Goal: Entertainment & Leisure: Consume media (video, audio)

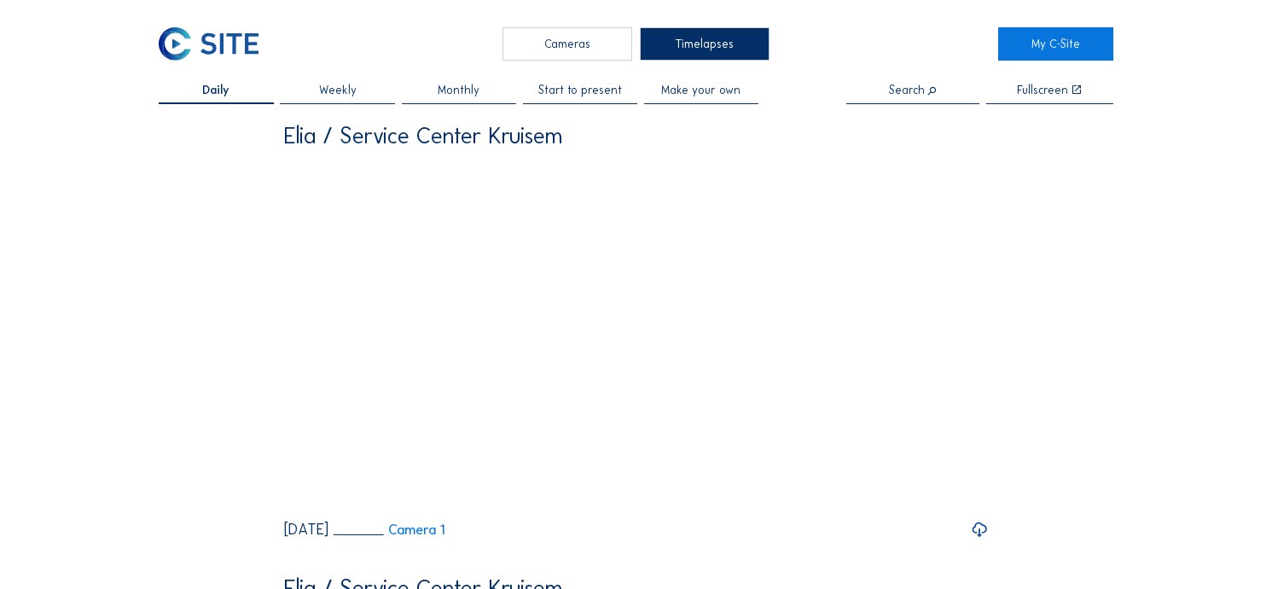
scroll to position [85, 0]
click at [347, 94] on span "Weekly" at bounding box center [338, 89] width 38 height 11
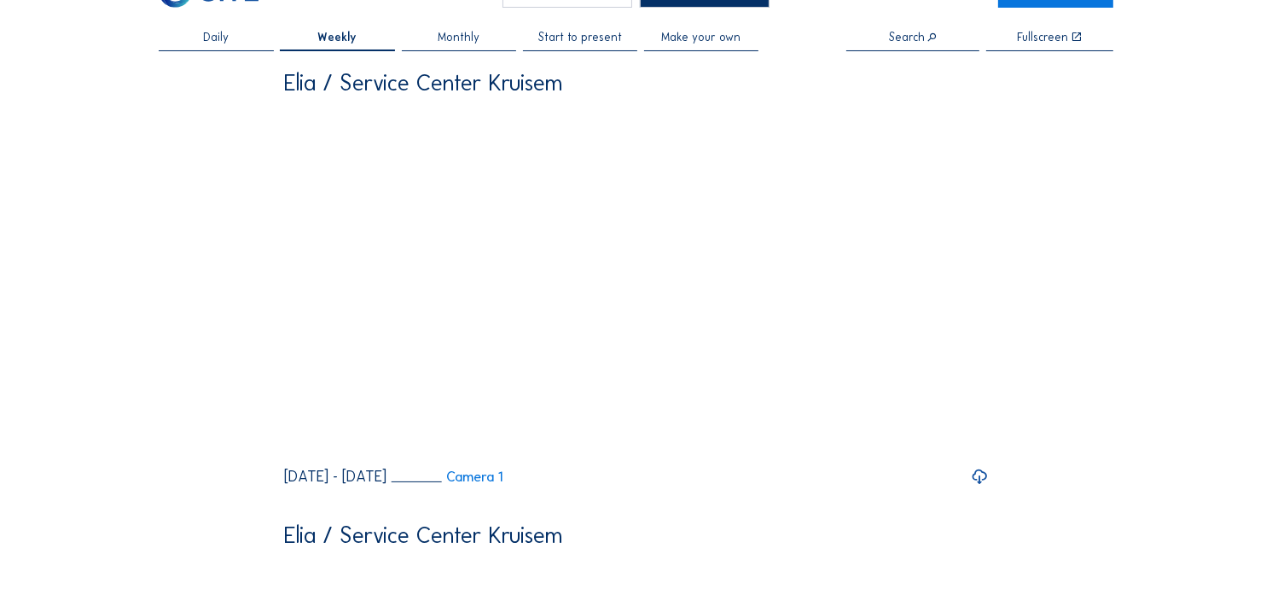
scroll to position [85, 0]
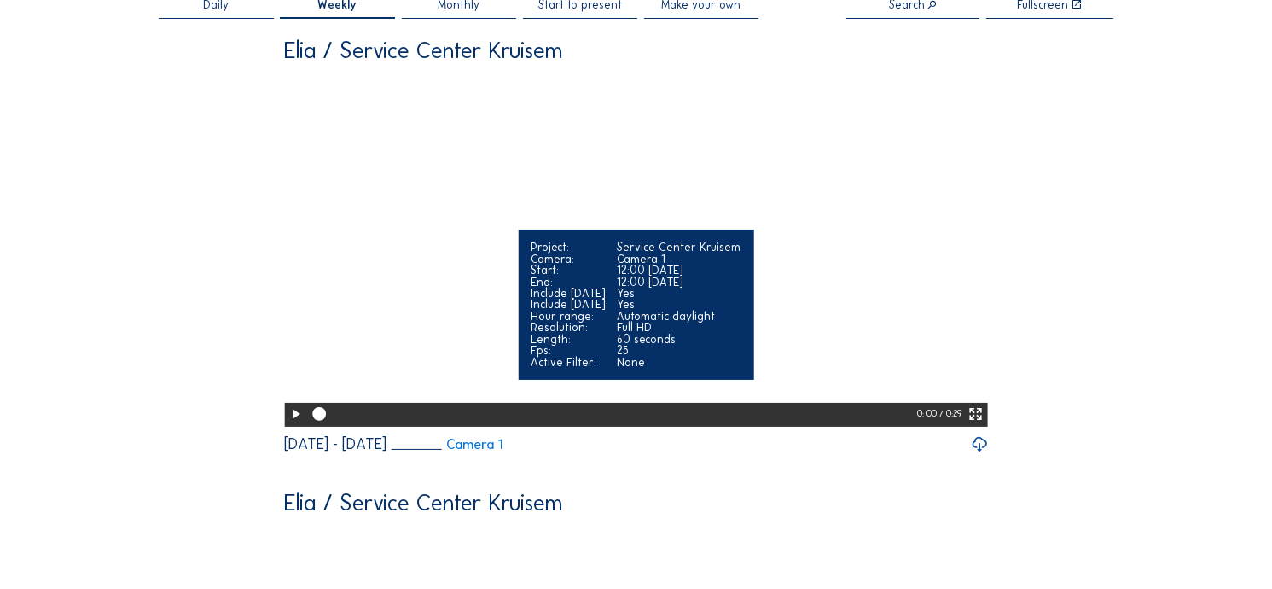
click at [291, 424] on icon at bounding box center [296, 414] width 16 height 20
